Goal: Entertainment & Leisure: Consume media (video, audio)

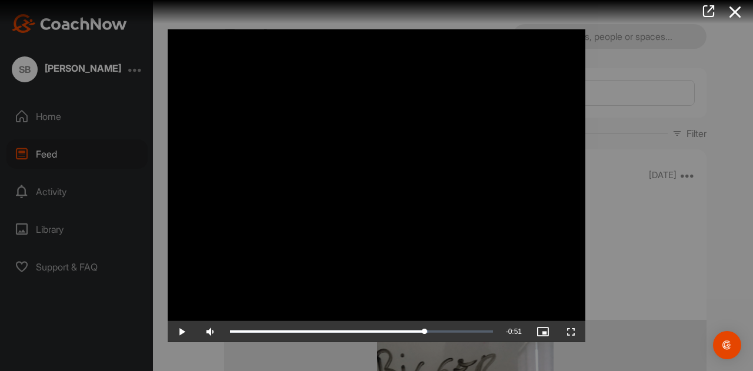
scroll to position [15909, 0]
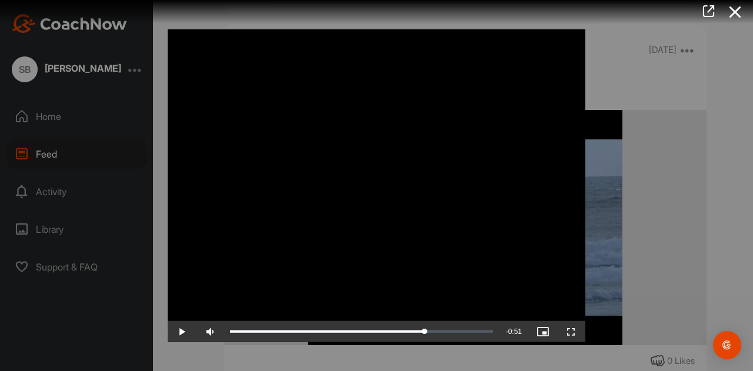
click at [185, 332] on span "Video Player" at bounding box center [182, 332] width 28 height 0
drag, startPoint x: 676, startPoint y: 202, endPoint x: 664, endPoint y: 250, distance: 49.7
click at [664, 250] on div at bounding box center [376, 185] width 753 height 371
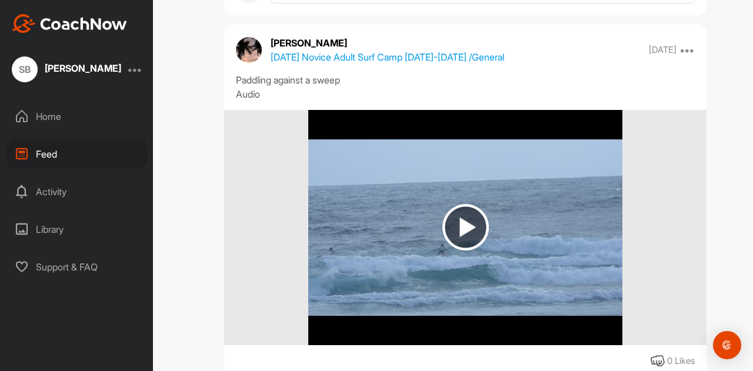
scroll to position [15584, 0]
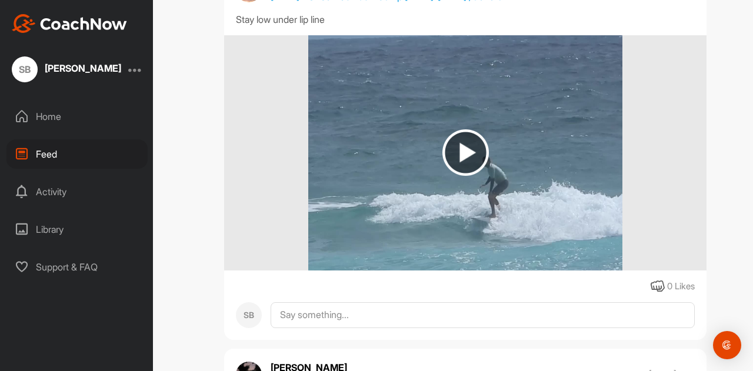
click at [460, 154] on img at bounding box center [466, 152] width 46 height 46
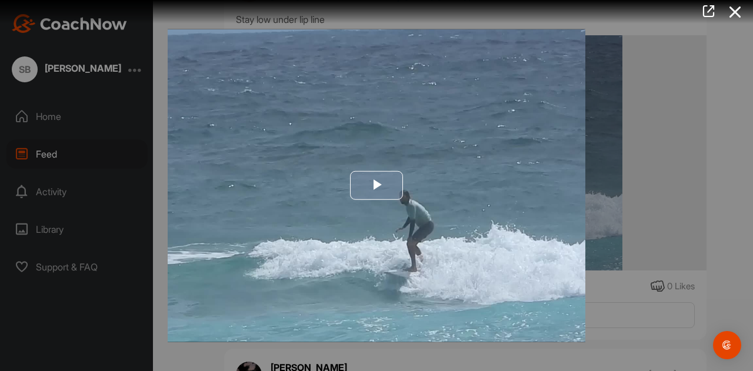
click at [377, 186] on span "Video Player" at bounding box center [377, 186] width 0 height 0
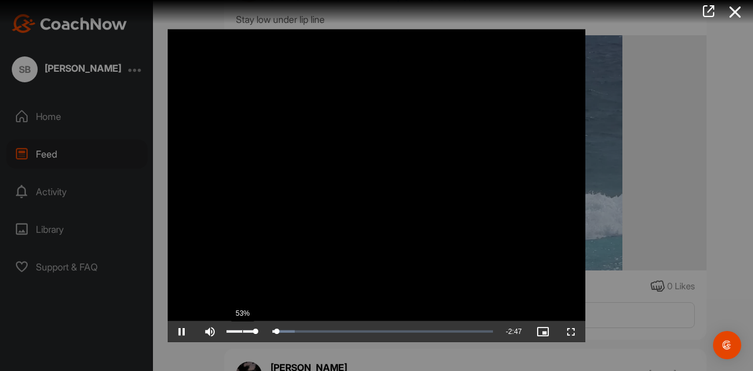
click at [242, 332] on div "53%" at bounding box center [241, 332] width 29 height 2
click at [181, 332] on span "Video Player" at bounding box center [182, 332] width 28 height 0
click at [747, 249] on div at bounding box center [376, 185] width 753 height 371
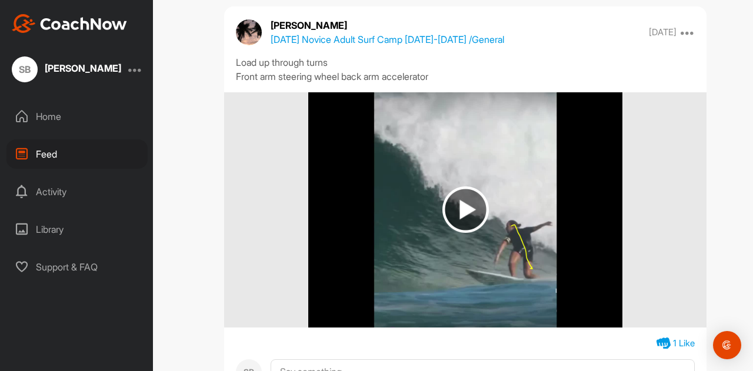
scroll to position [15118, 0]
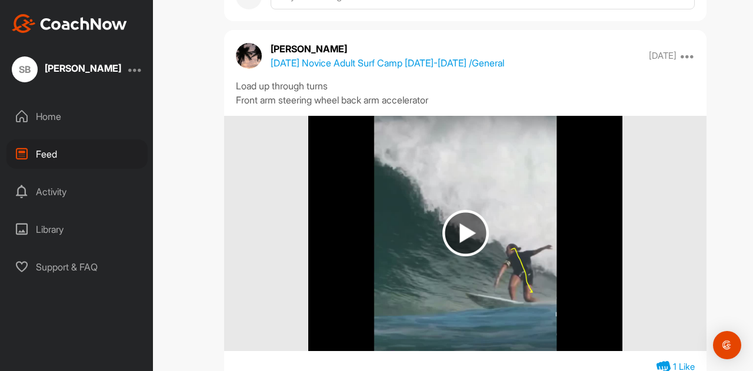
click at [467, 235] on img at bounding box center [466, 233] width 46 height 46
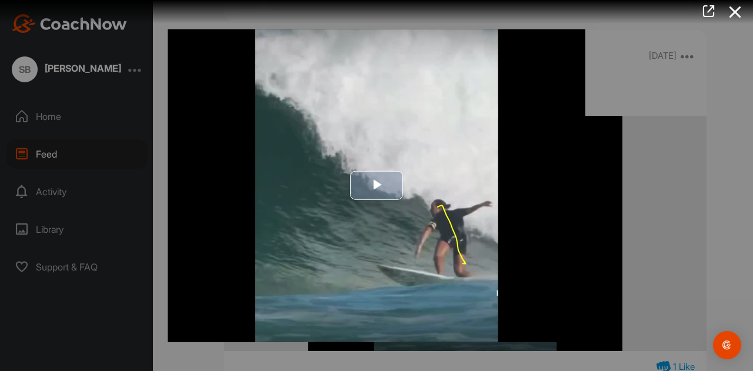
click at [377, 186] on span "Video Player" at bounding box center [377, 186] width 0 height 0
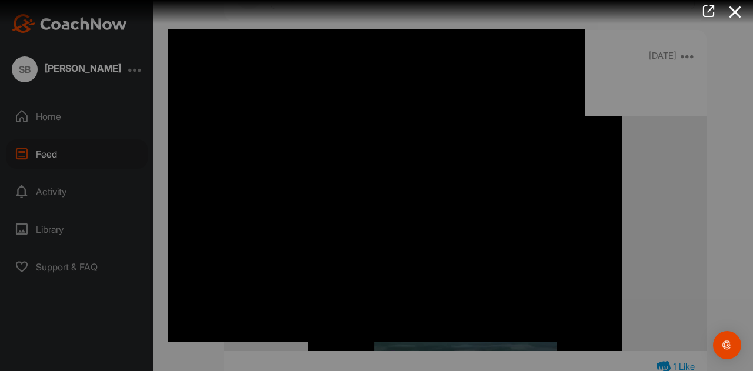
click at [451, 230] on video "Video Player" at bounding box center [377, 186] width 418 height 314
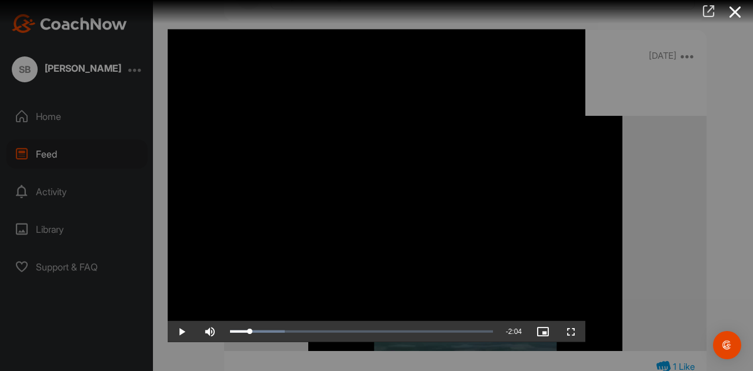
click at [713, 12] on icon at bounding box center [709, 11] width 14 height 13
click at [667, 212] on div at bounding box center [376, 185] width 753 height 371
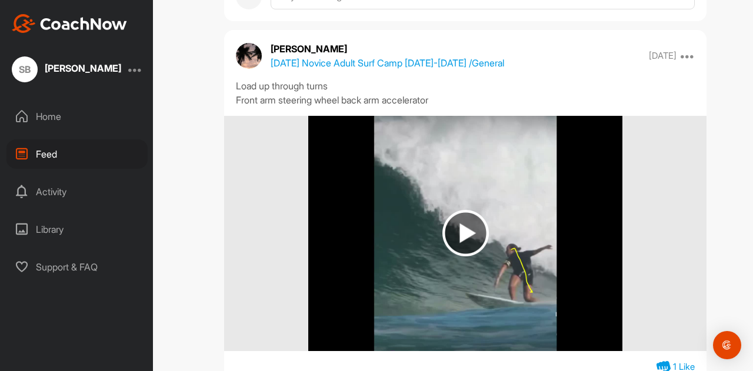
scroll to position [14793, 0]
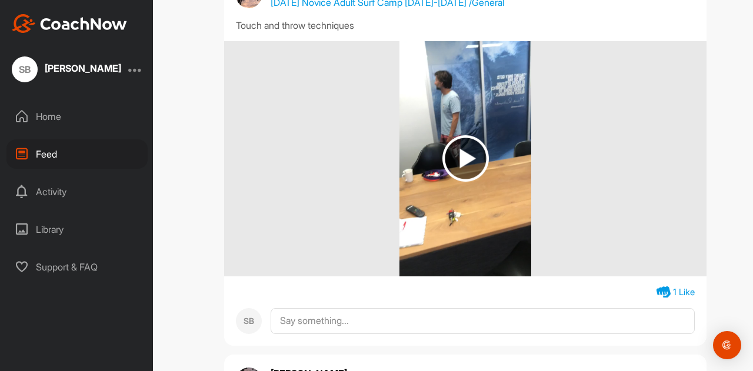
click at [461, 154] on img at bounding box center [466, 158] width 46 height 46
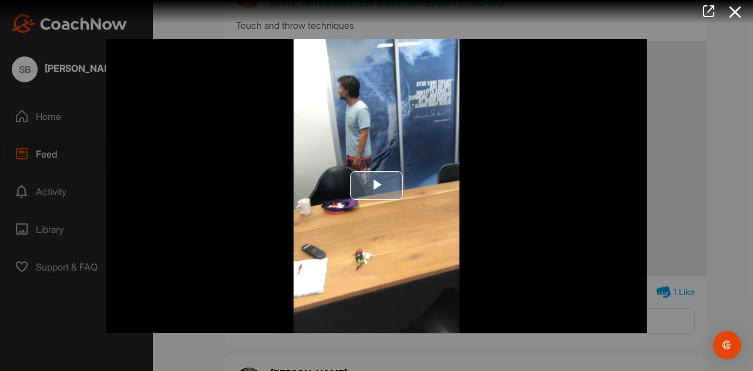
click at [377, 186] on span "Video Player" at bounding box center [377, 186] width 0 height 0
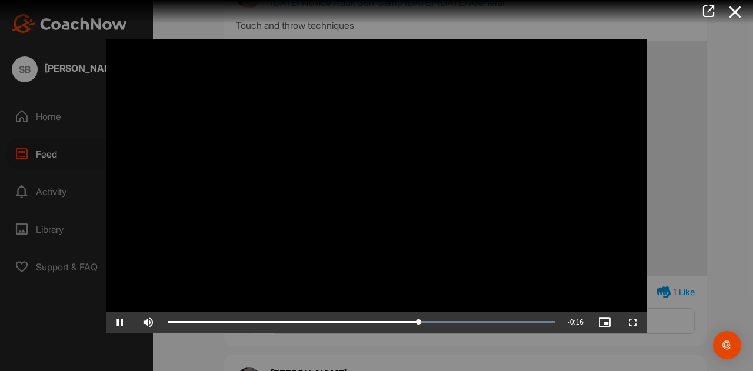
click at [252, 188] on video "Video Player" at bounding box center [376, 186] width 541 height 294
click at [119, 323] on span "Video Player" at bounding box center [120, 323] width 28 height 0
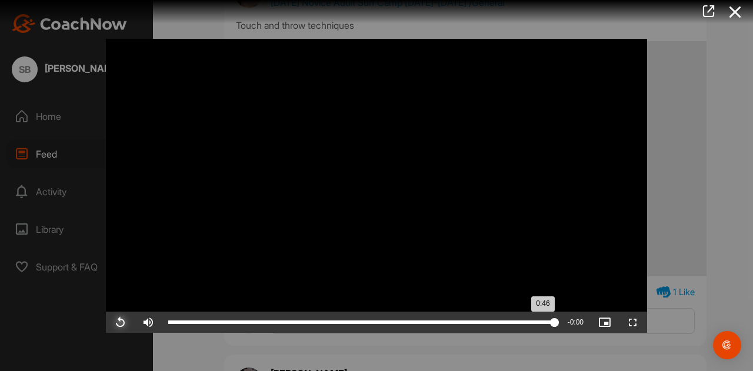
click at [251, 321] on div "0:46" at bounding box center [361, 323] width 387 height 4
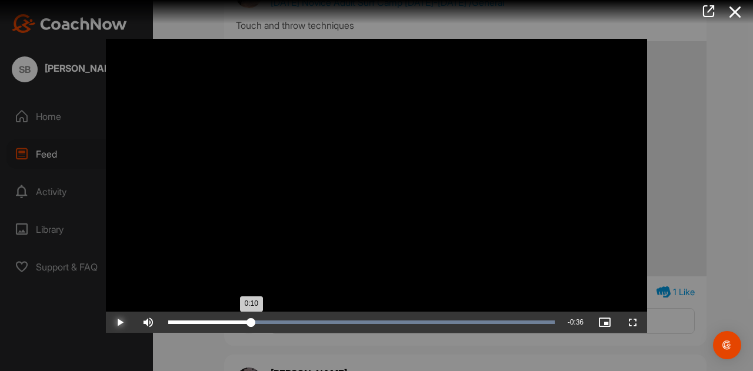
click at [225, 324] on div "0:10" at bounding box center [209, 323] width 83 height 4
click at [201, 318] on div "Loaded : 100.00% 0:03 0:06" at bounding box center [361, 322] width 398 height 21
click at [280, 321] on div "Loaded : 100.00% 0:13 0:03" at bounding box center [361, 323] width 387 height 4
click at [309, 321] on div "Loaded : 100.00% 0:17 0:13" at bounding box center [361, 323] width 387 height 4
click at [336, 322] on div "Loaded : 100.00% 0:20 0:17" at bounding box center [361, 323] width 387 height 4
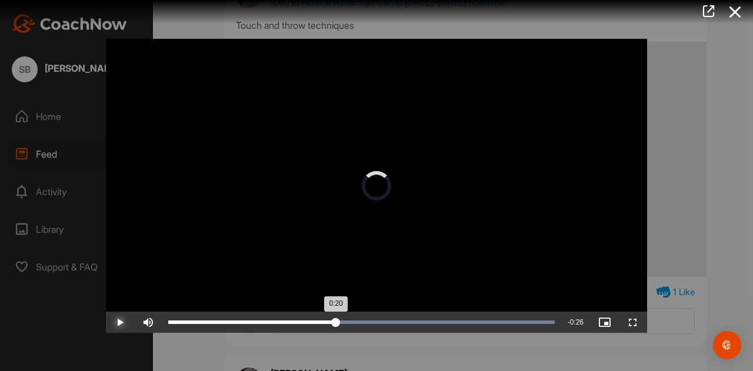
click at [373, 321] on div "Loaded : 100.00% 0:24 0:20" at bounding box center [361, 323] width 387 height 4
click at [403, 321] on div "Loaded : 100.00% 0:28 0:24" at bounding box center [361, 323] width 387 height 4
click at [391, 321] on div "0:28" at bounding box center [285, 323] width 235 height 4
click at [384, 323] on div "0:26" at bounding box center [276, 323] width 216 height 4
click at [374, 321] on div "0:26" at bounding box center [276, 323] width 216 height 4
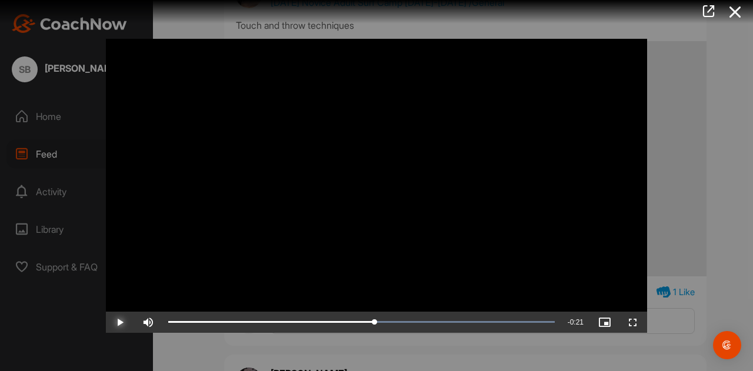
click at [122, 323] on span "Video Player" at bounding box center [120, 323] width 28 height 0
click at [121, 323] on span "Video Player" at bounding box center [120, 323] width 28 height 0
click at [740, 9] on icon at bounding box center [735, 12] width 27 height 22
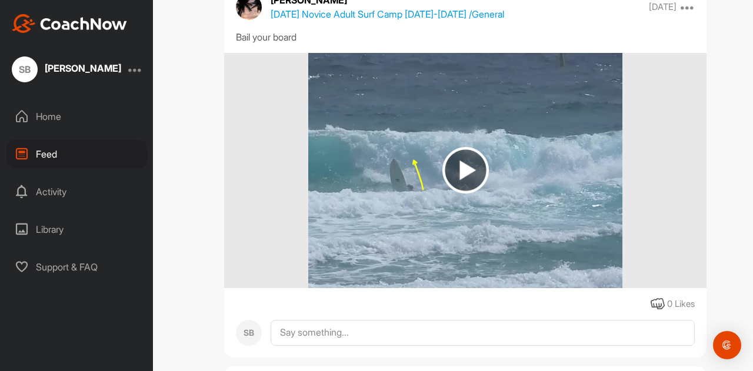
scroll to position [14021, 0]
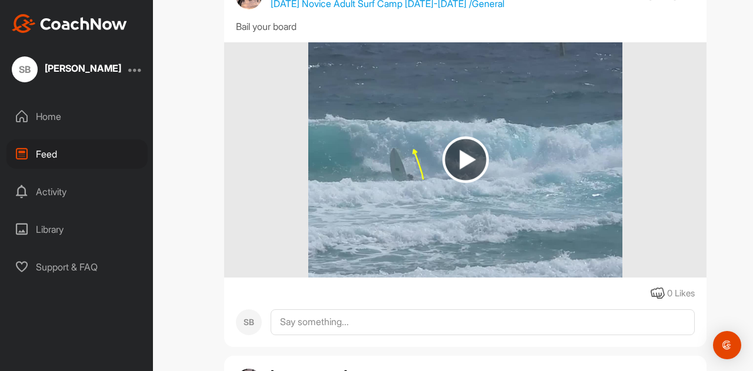
click at [464, 159] on img at bounding box center [466, 160] width 46 height 46
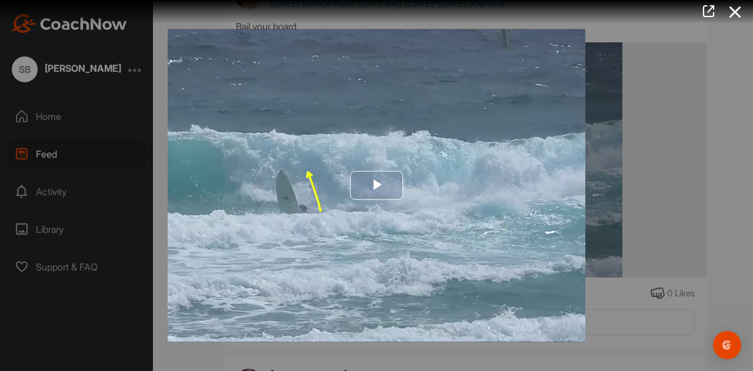
click at [377, 186] on span "Video Player" at bounding box center [377, 186] width 0 height 0
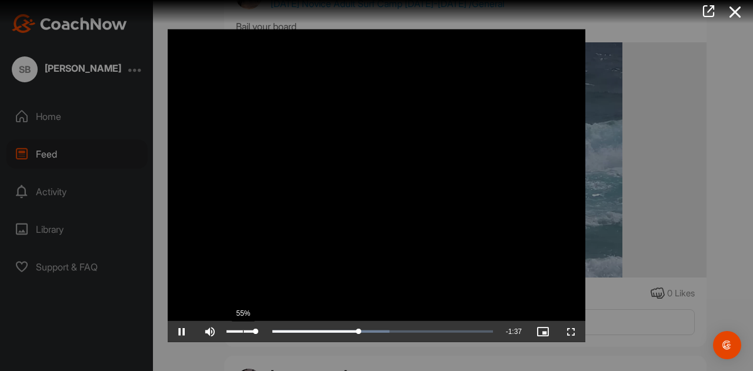
click at [242, 334] on div "55%" at bounding box center [241, 331] width 35 height 21
click at [255, 333] on div "Volume Level" at bounding box center [241, 332] width 29 height 2
click at [241, 335] on div "51%" at bounding box center [241, 331] width 35 height 21
drag, startPoint x: 255, startPoint y: 332, endPoint x: 238, endPoint y: 333, distance: 17.1
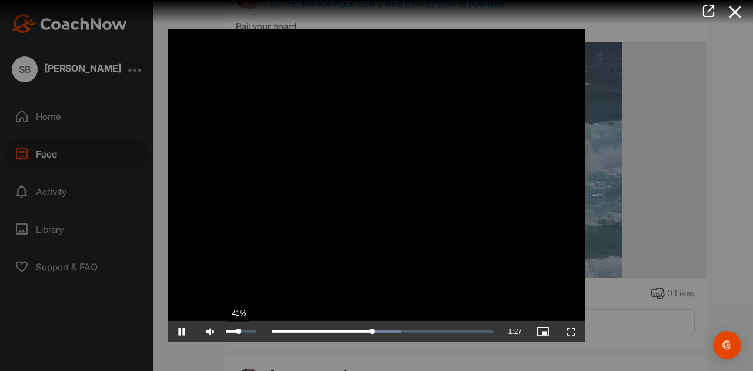
click at [238, 333] on div "Volume Level" at bounding box center [233, 332] width 12 height 2
click at [181, 332] on span "Video Player" at bounding box center [182, 332] width 28 height 0
drag, startPoint x: 181, startPoint y: 330, endPoint x: 227, endPoint y: 337, distance: 46.4
click at [227, 337] on div "Play Skip Backward Skip Forward Mute 4% Current Time 1:40 / Duration 2:38 Loade…" at bounding box center [377, 331] width 418 height 21
